Goal: Find specific page/section: Find specific page/section

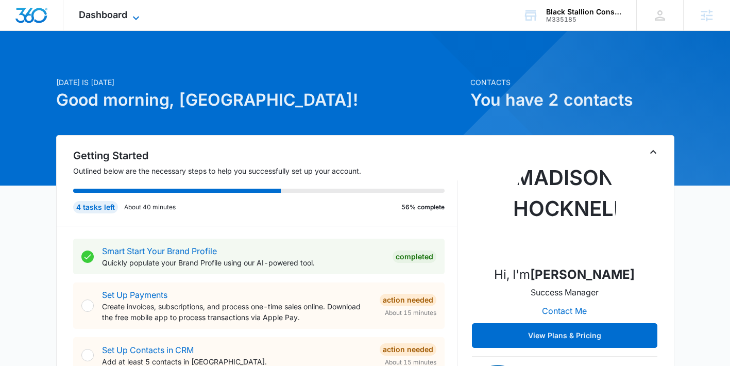
click at [108, 16] on span "Dashboard" at bounding box center [103, 14] width 48 height 11
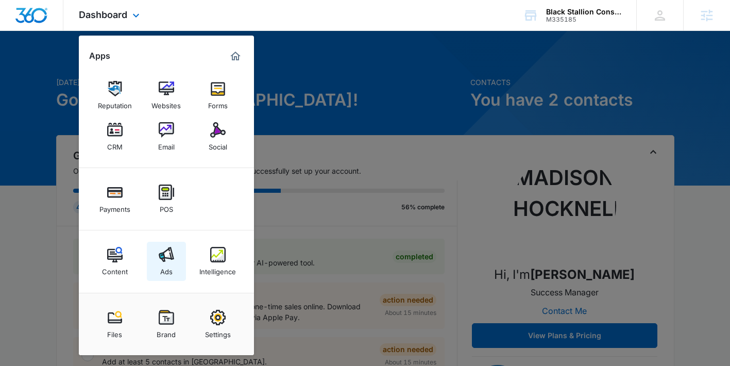
click at [165, 264] on div "Ads" at bounding box center [166, 268] width 12 height 13
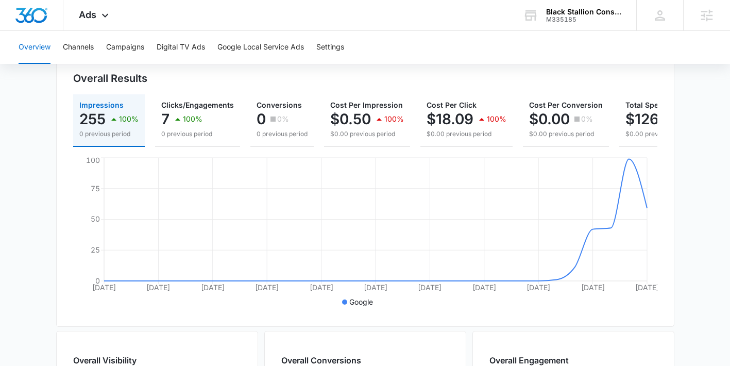
scroll to position [110, 0]
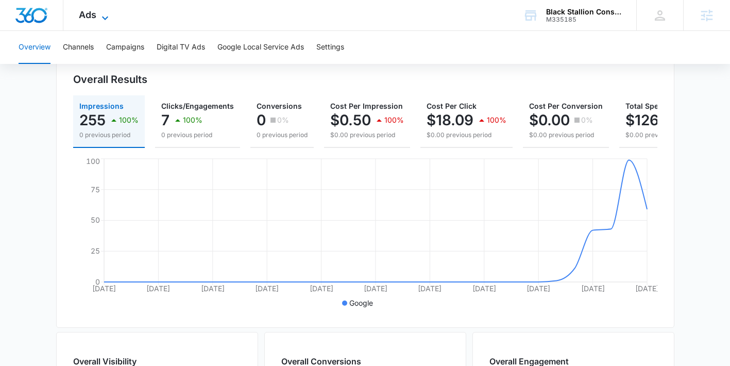
click at [105, 18] on icon at bounding box center [105, 18] width 12 height 12
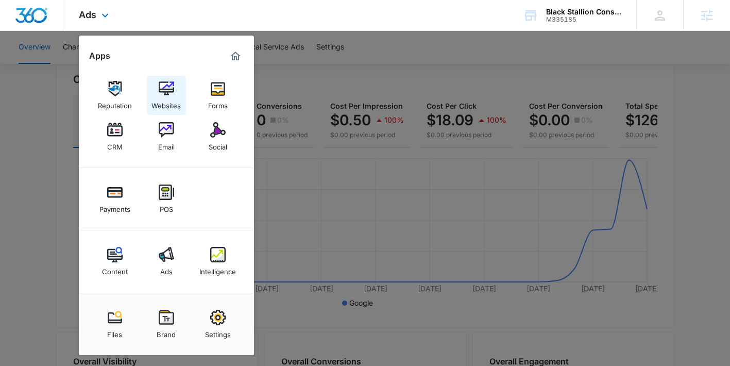
click at [167, 97] on div "Websites" at bounding box center [165, 102] width 29 height 13
